Goal: Information Seeking & Learning: Learn about a topic

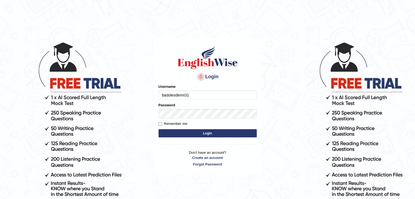
click at [220, 93] on input "badolesdenni31" at bounding box center [207, 95] width 98 height 9
type input "ariambadoles"
click at [227, 135] on button "Login" at bounding box center [207, 133] width 98 height 8
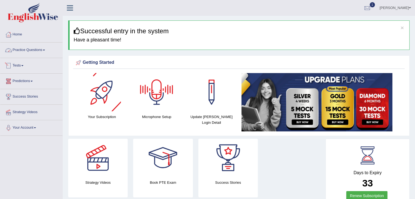
click at [32, 49] on link "Practice Questions" at bounding box center [31, 50] width 62 height 14
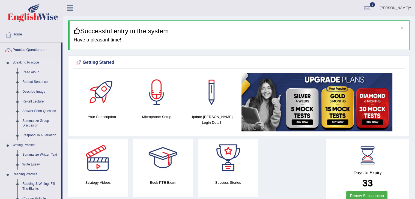
click at [36, 123] on link "Summarize Group Discussion" at bounding box center [40, 123] width 41 height 14
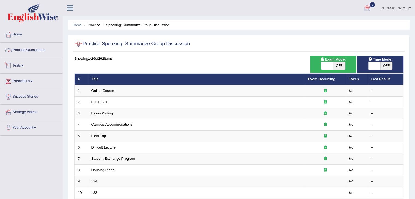
click at [45, 50] on span at bounding box center [44, 50] width 2 height 1
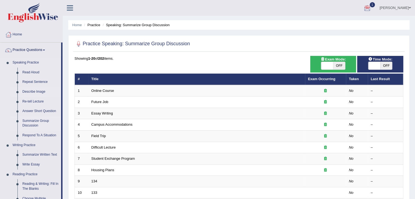
click at [28, 92] on link "Describe Image" at bounding box center [40, 92] width 41 height 10
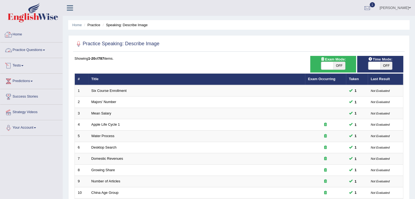
click at [19, 49] on link "Practice Questions" at bounding box center [31, 50] width 62 height 14
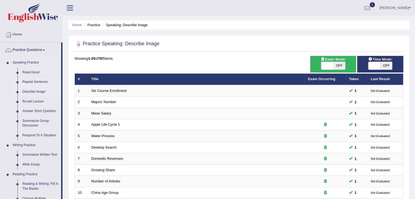
click at [39, 82] on link "Repeat Sentence" at bounding box center [40, 82] width 41 height 10
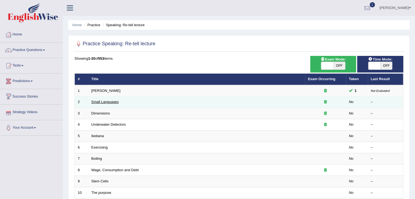
click at [107, 102] on link "Small Languages" at bounding box center [104, 102] width 27 height 4
